Goal: Transaction & Acquisition: Purchase product/service

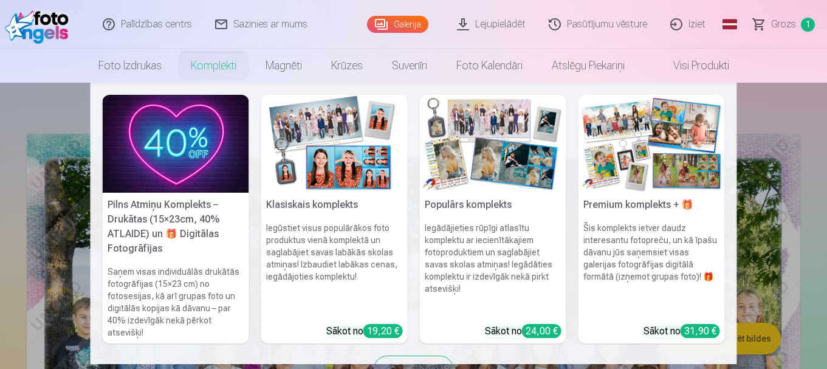
click at [208, 68] on link "Komplekti" at bounding box center [213, 66] width 75 height 34
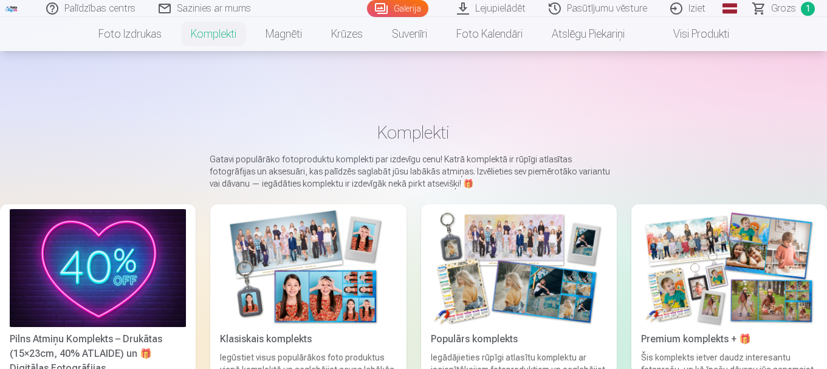
scroll to position [61, 0]
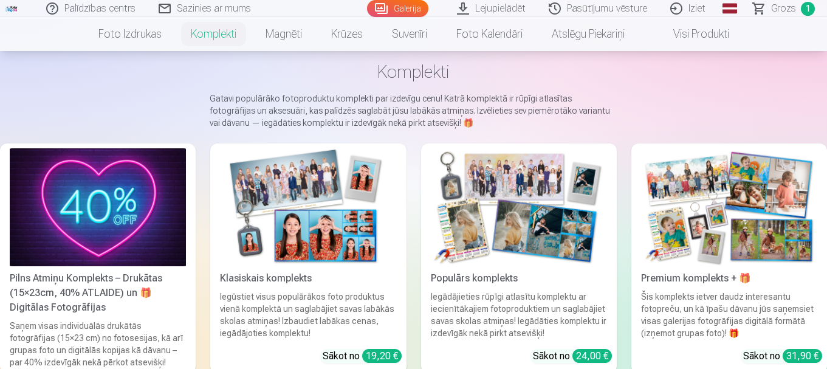
click at [294, 214] on img at bounding box center [308, 207] width 176 height 118
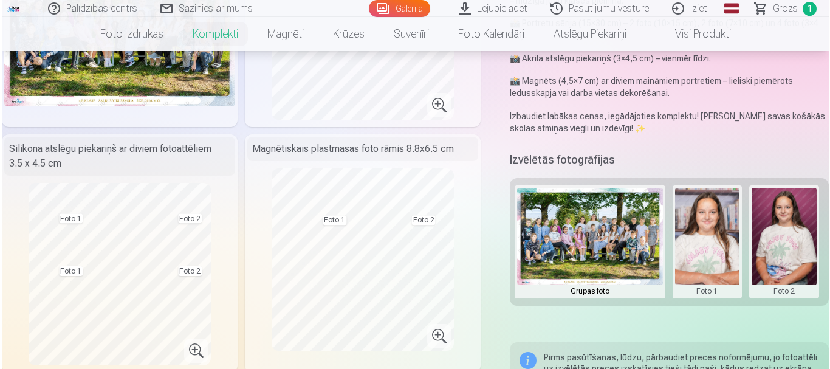
scroll to position [243, 0]
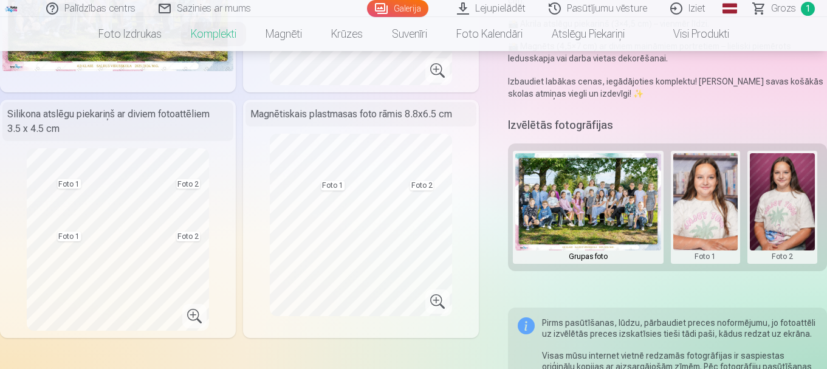
click at [776, 212] on button at bounding box center [782, 207] width 65 height 108
click at [778, 208] on button "Nomainiet foto" at bounding box center [774, 207] width 99 height 34
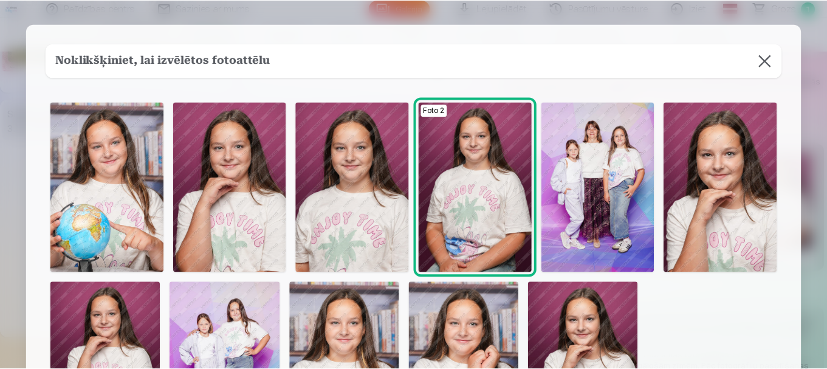
scroll to position [61, 0]
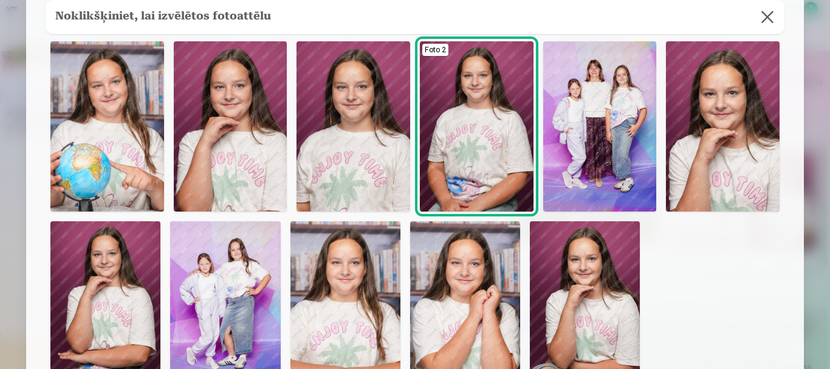
click at [106, 126] on img at bounding box center [107, 126] width 114 height 170
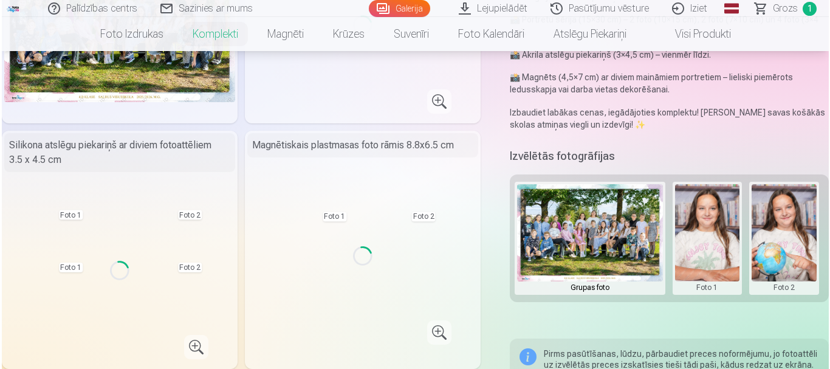
scroll to position [182, 0]
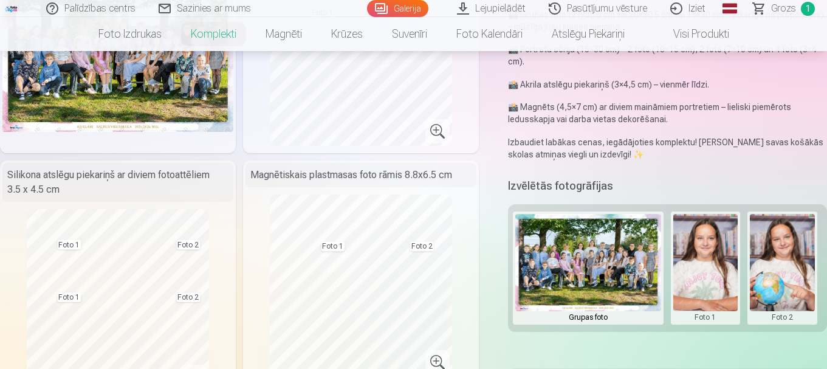
click at [697, 286] on button at bounding box center [705, 268] width 65 height 108
click at [705, 272] on button "Nomainiet foto" at bounding box center [704, 268] width 99 height 34
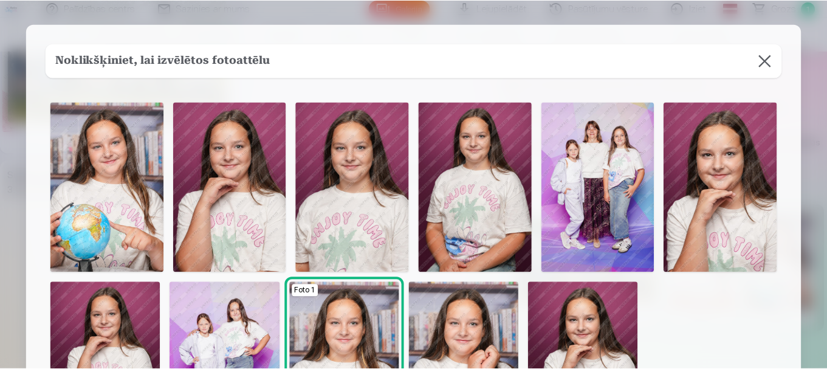
scroll to position [61, 0]
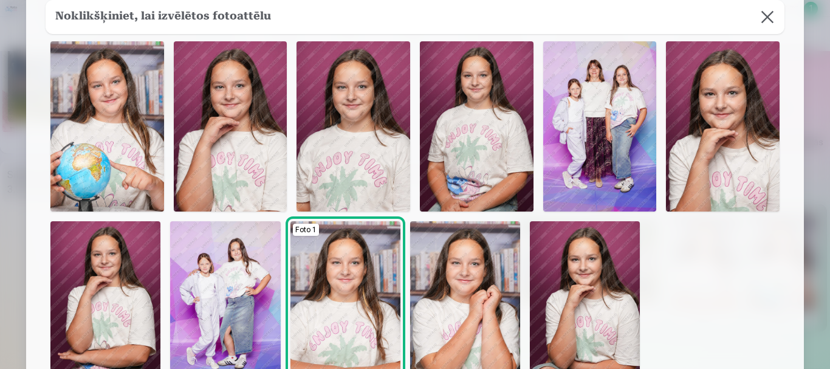
click at [479, 326] on img at bounding box center [465, 303] width 110 height 165
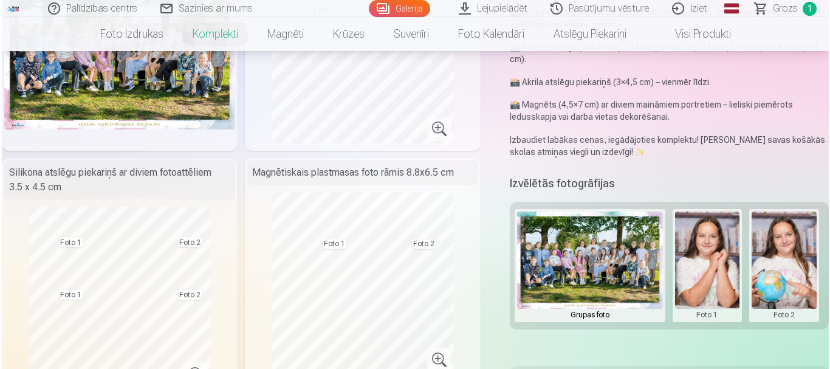
scroll to position [304, 0]
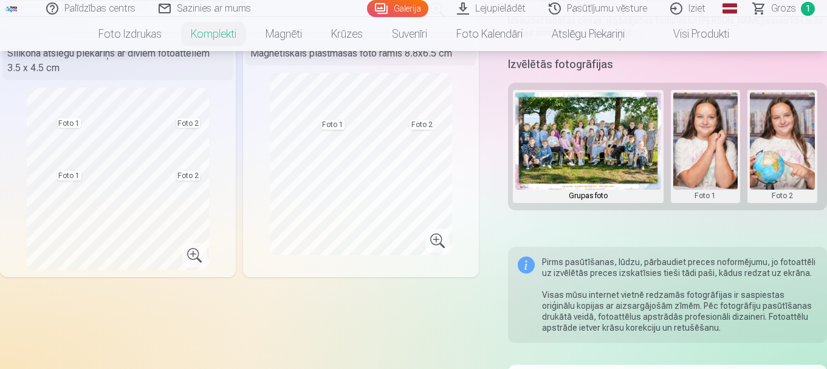
click at [699, 137] on button at bounding box center [705, 146] width 65 height 108
click at [707, 145] on button "Nomainiet foto" at bounding box center [704, 146] width 99 height 34
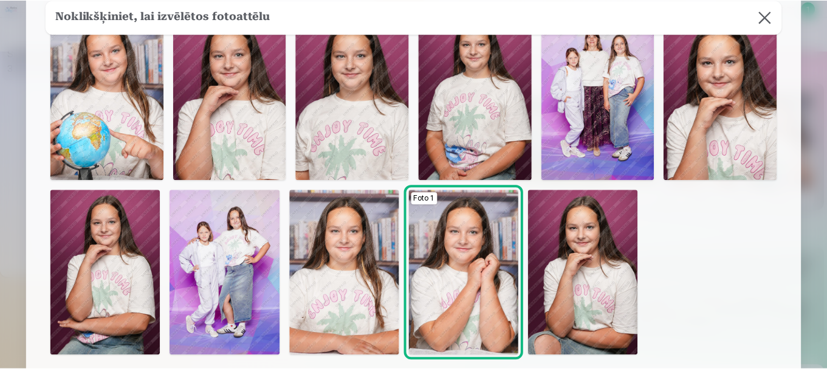
scroll to position [121, 0]
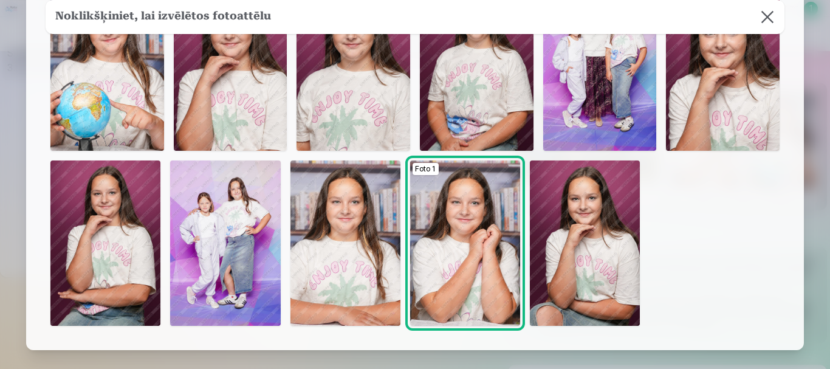
click at [615, 213] on img at bounding box center [585, 242] width 110 height 165
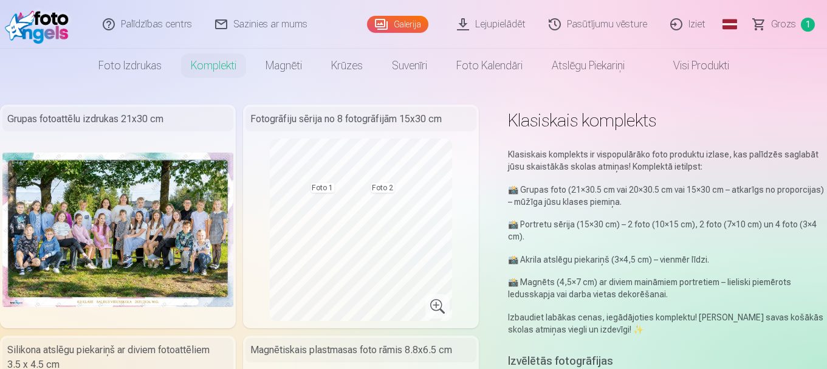
scroll to position [0, 0]
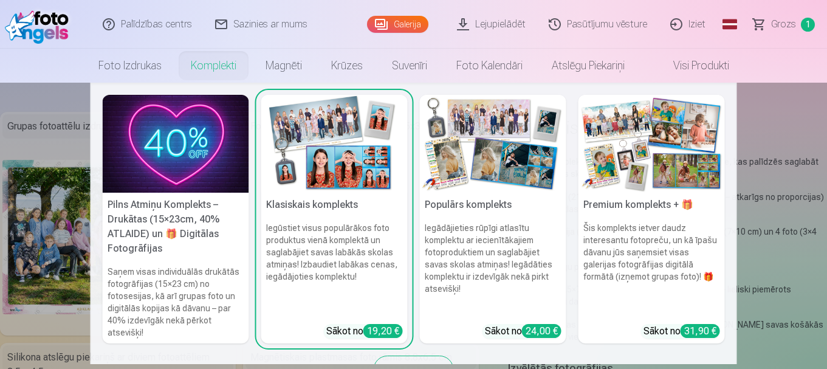
click at [505, 165] on img at bounding box center [493, 144] width 146 height 98
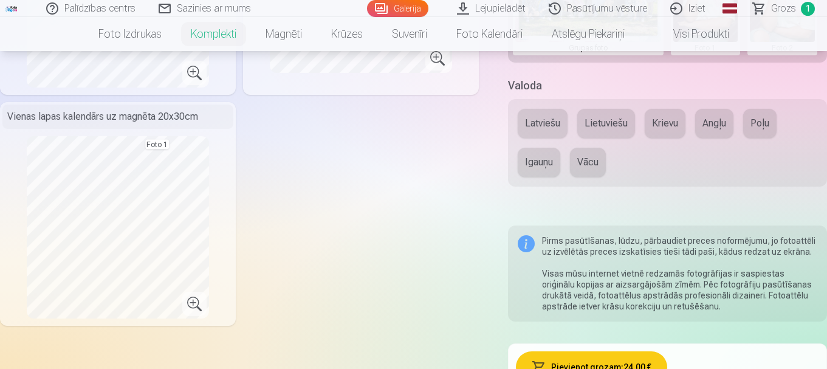
scroll to position [182, 0]
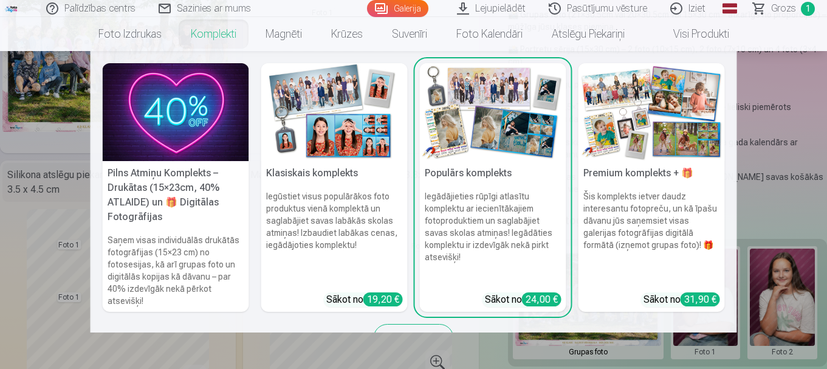
click at [213, 35] on link "Komplekti" at bounding box center [213, 34] width 75 height 34
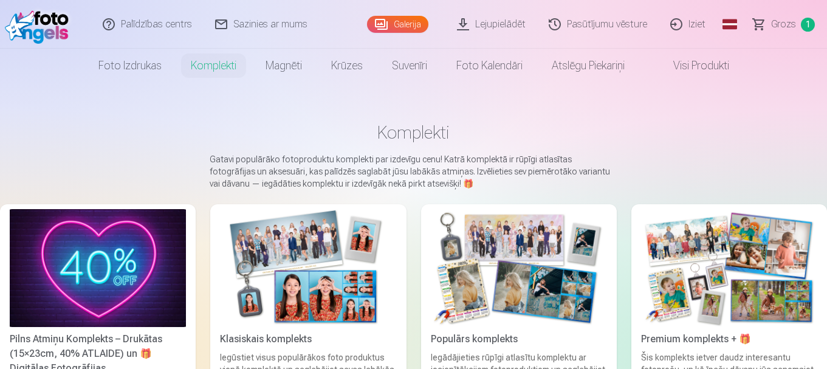
click at [323, 228] on img at bounding box center [308, 268] width 176 height 118
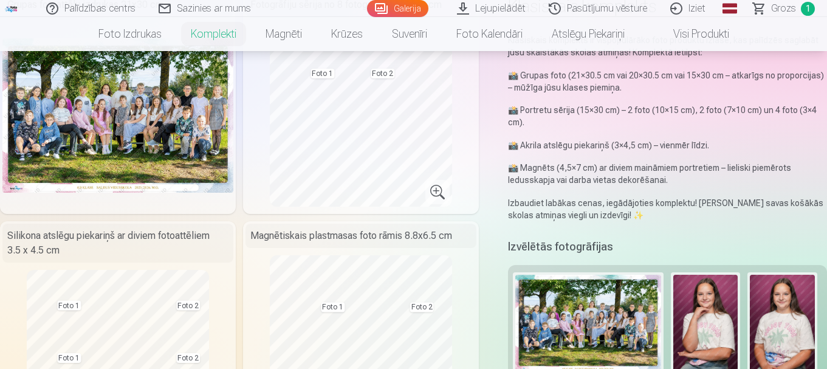
scroll to position [182, 0]
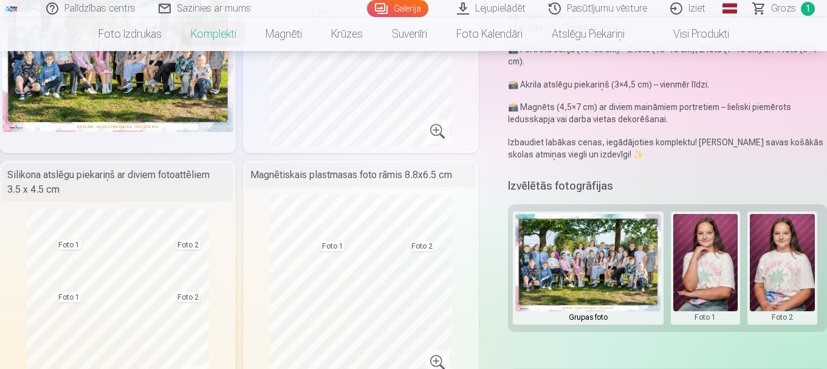
click at [779, 264] on button at bounding box center [782, 268] width 65 height 108
click at [779, 264] on button "Nomainiet foto" at bounding box center [774, 268] width 99 height 34
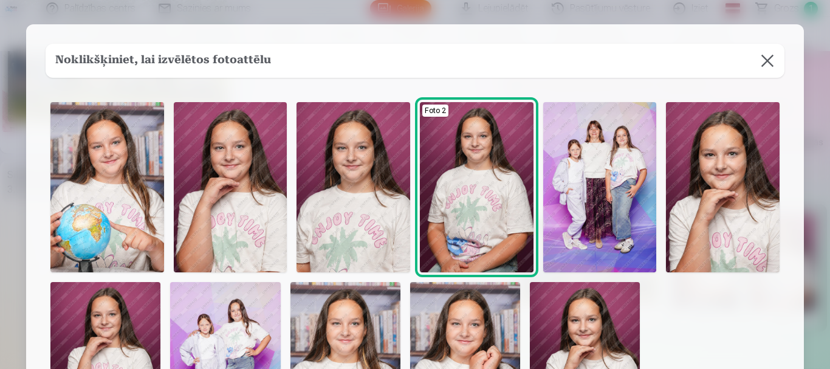
click at [128, 225] on img at bounding box center [107, 187] width 114 height 170
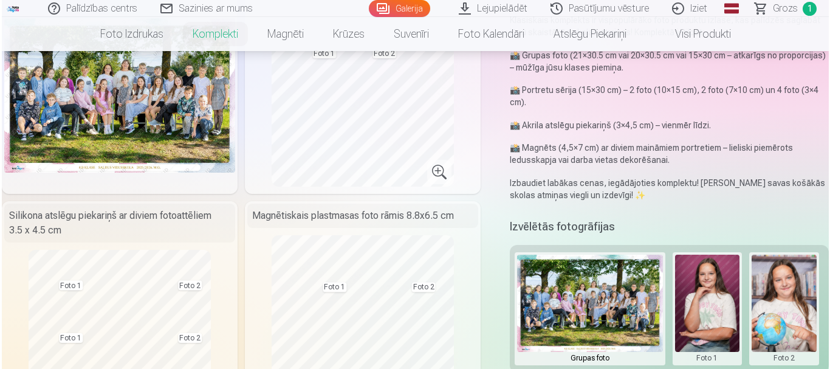
scroll to position [121, 0]
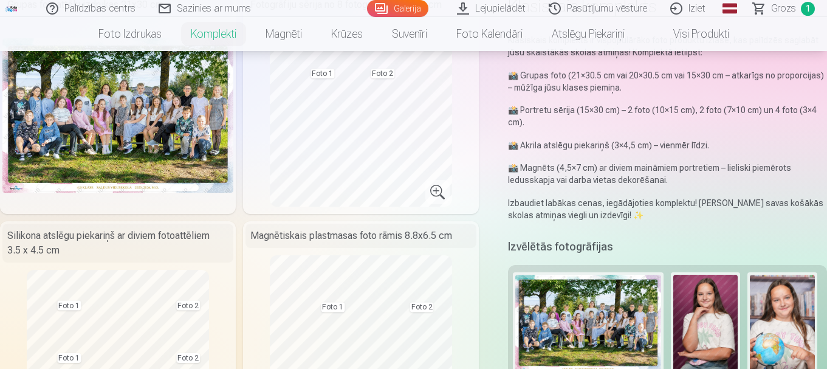
click at [697, 326] on button at bounding box center [705, 329] width 65 height 108
click at [699, 326] on button "Nomainiet foto" at bounding box center [704, 329] width 99 height 34
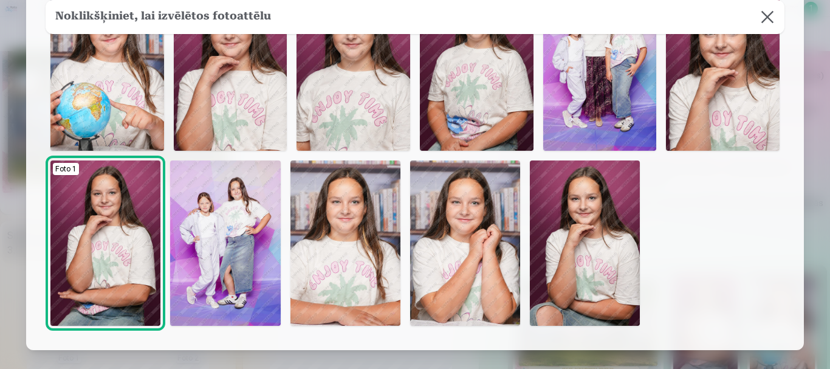
click at [605, 289] on img at bounding box center [585, 242] width 110 height 165
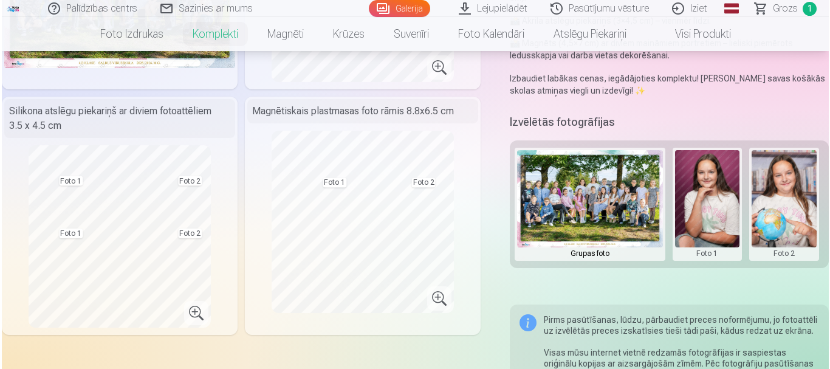
scroll to position [304, 0]
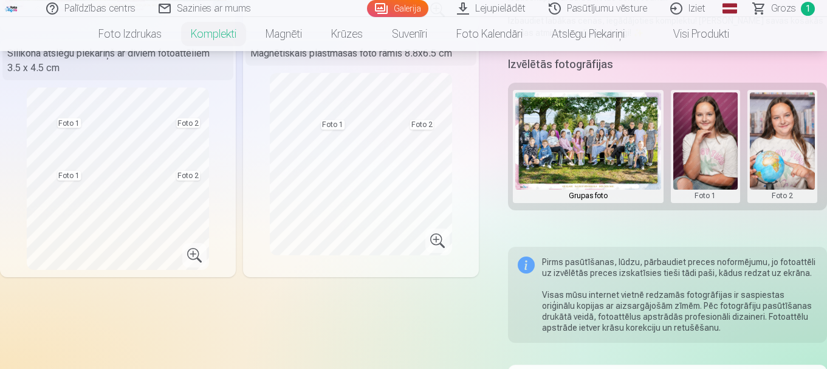
click at [705, 150] on button at bounding box center [705, 146] width 65 height 108
click at [705, 150] on button "Nomainiet foto" at bounding box center [704, 146] width 99 height 34
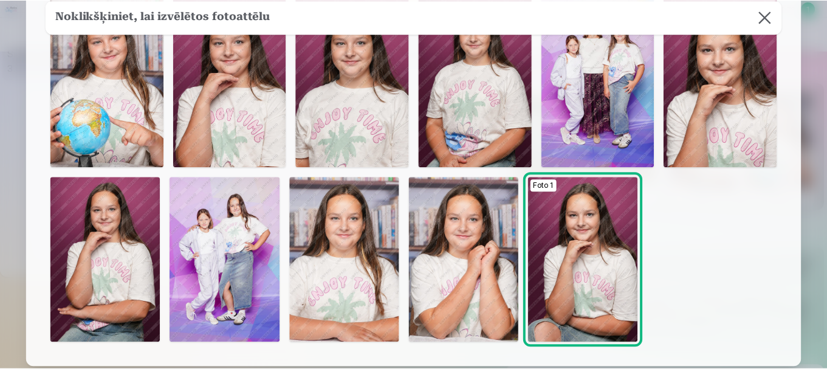
scroll to position [121, 0]
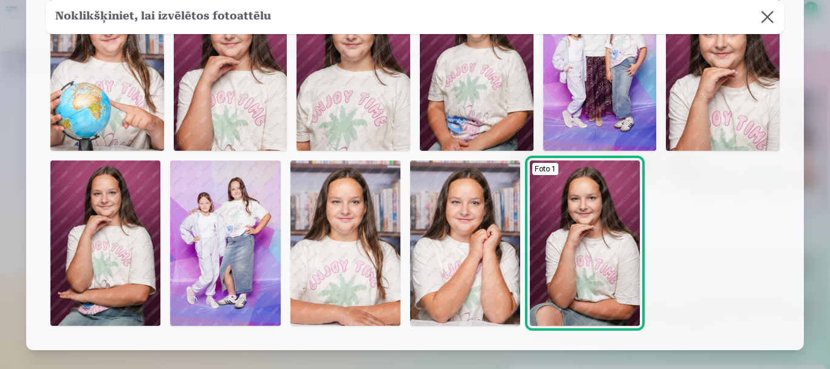
click at [348, 265] on img at bounding box center [345, 242] width 110 height 165
